Goal: Find specific page/section: Find specific page/section

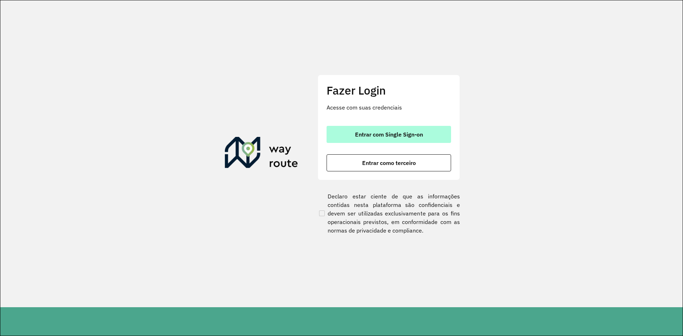
click at [381, 137] on span "Entrar com Single Sign-on" at bounding box center [389, 135] width 68 height 6
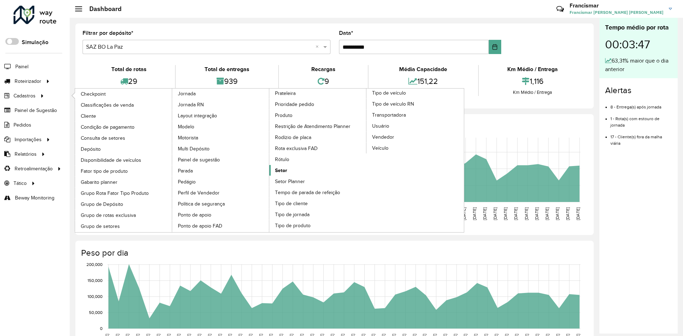
click at [303, 174] on link "Setor" at bounding box center [317, 170] width 97 height 11
